Goal: Navigation & Orientation: Find specific page/section

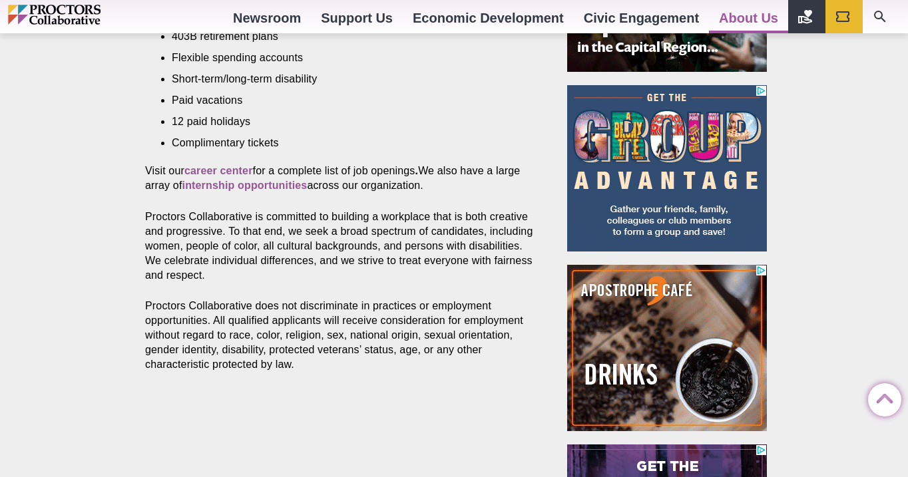
scroll to position [719, 0]
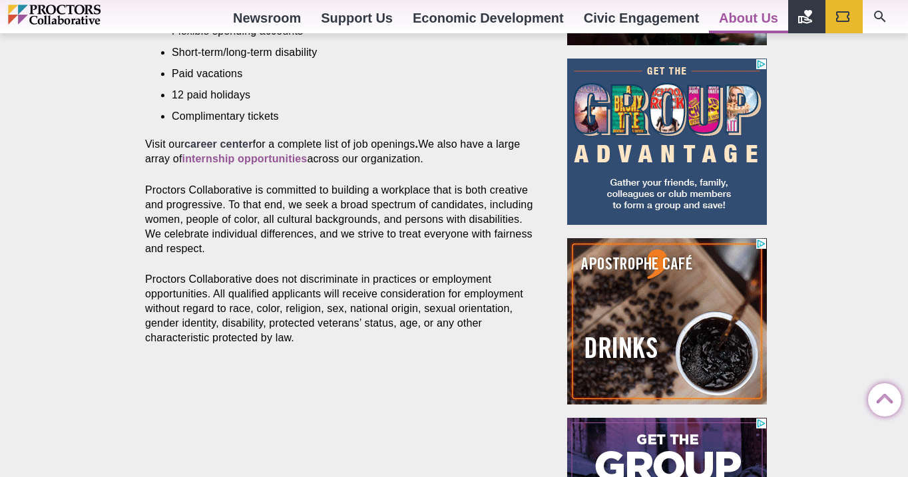
click at [233, 145] on strong "career center" at bounding box center [218, 144] width 69 height 11
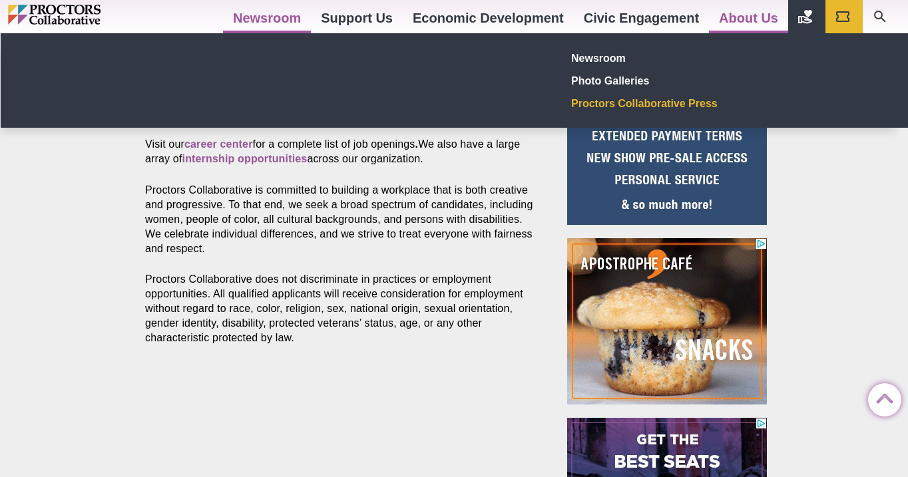
click at [613, 108] on link "Proctors Collaborative Press" at bounding box center [664, 103] width 194 height 23
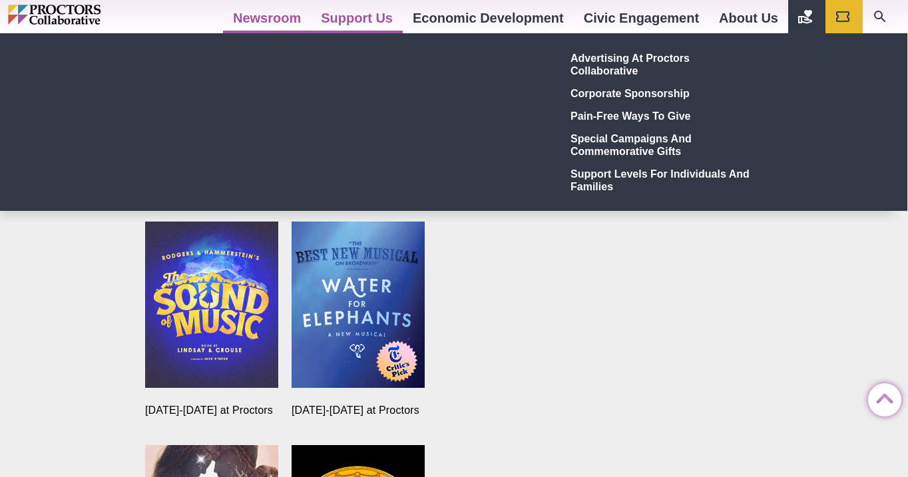
scroll to position [1800, 0]
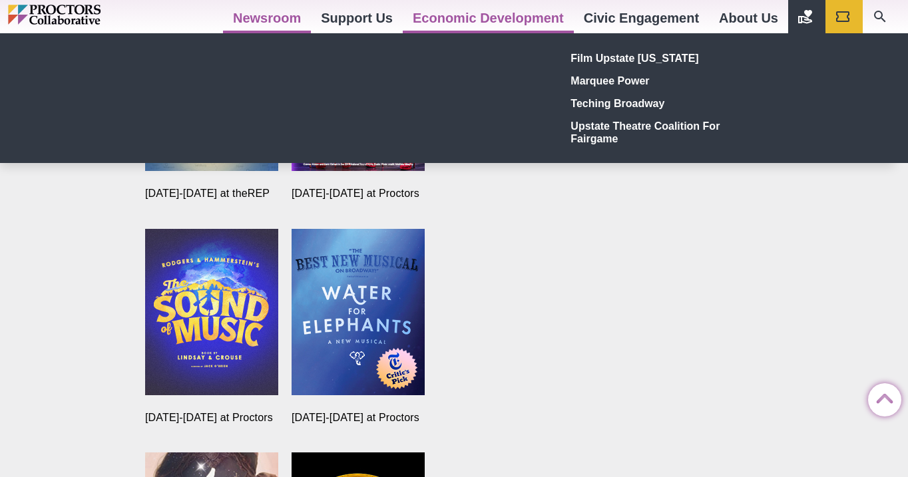
click at [441, 16] on link "Economic Development" at bounding box center [488, 18] width 171 height 36
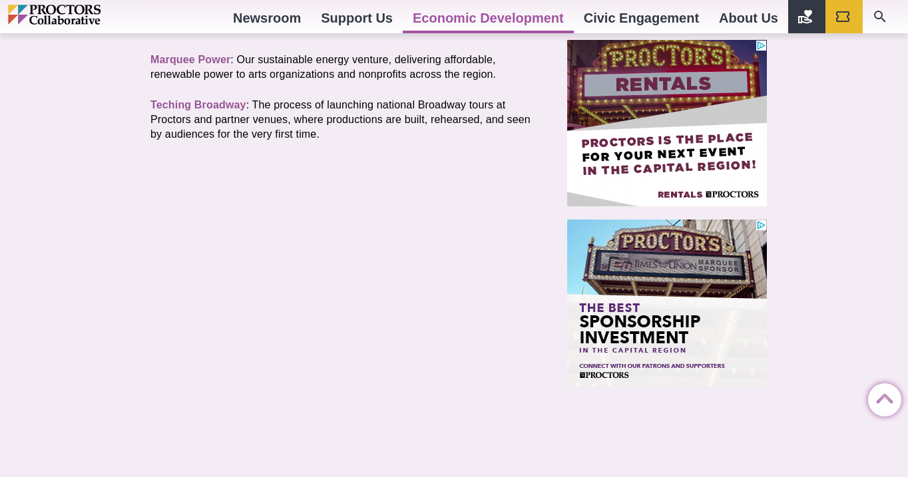
scroll to position [772, 0]
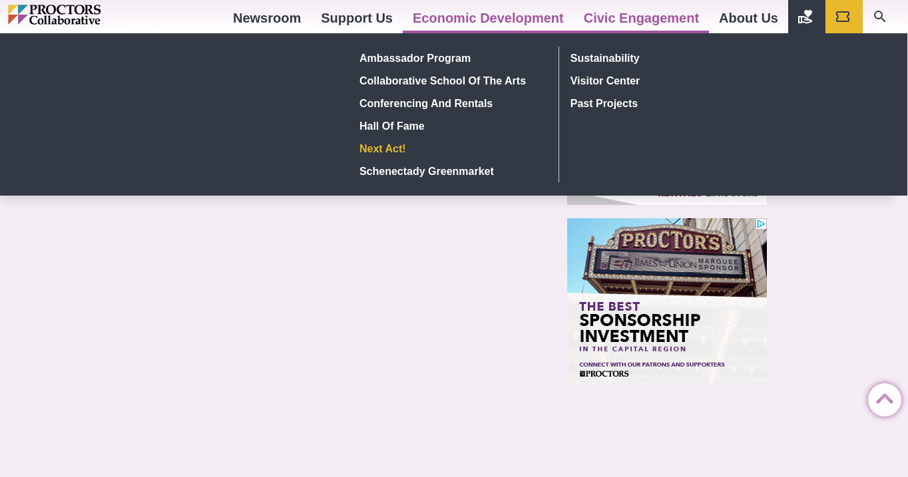
click at [390, 148] on link "Next Act!" at bounding box center [451, 148] width 194 height 23
